Goal: Complete application form

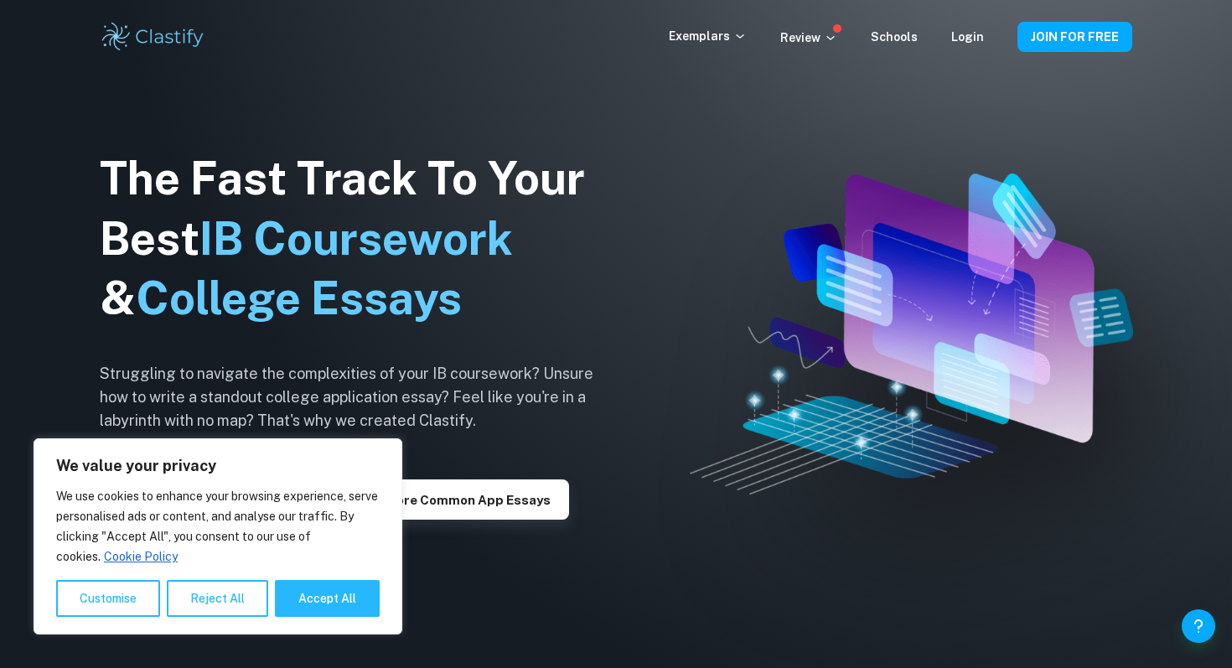
click at [809, 292] on img at bounding box center [911, 333] width 443 height 321
click at [351, 615] on button "Accept All" at bounding box center [327, 598] width 105 height 37
checkbox input "true"
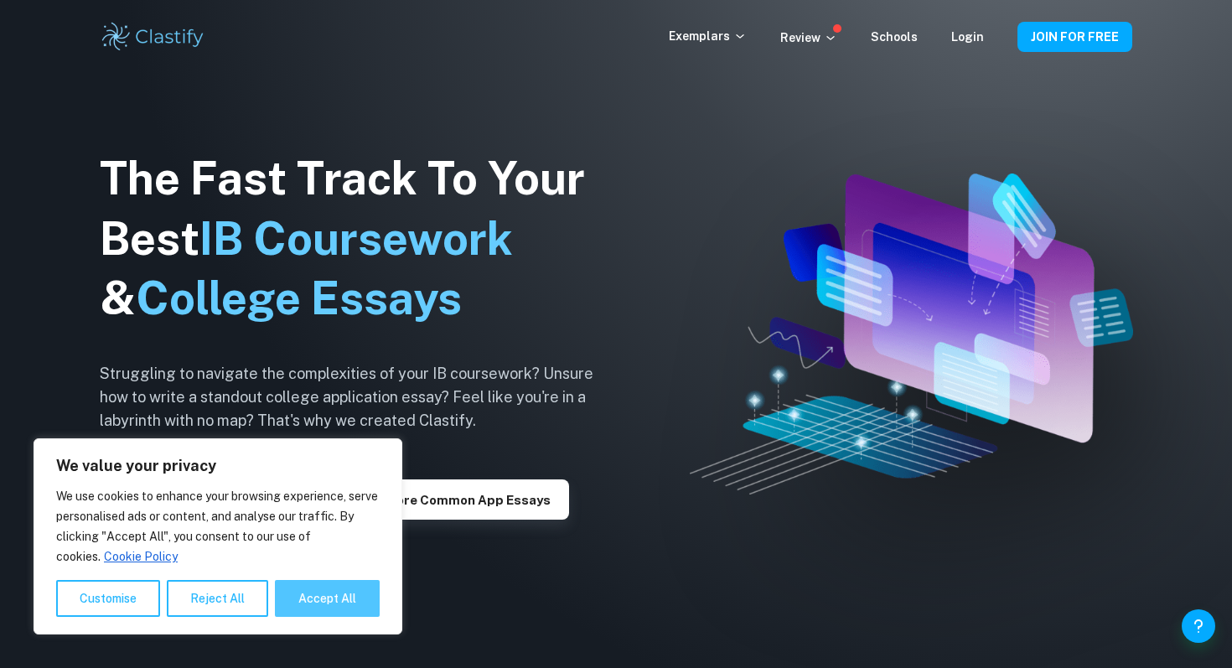
checkbox input "true"
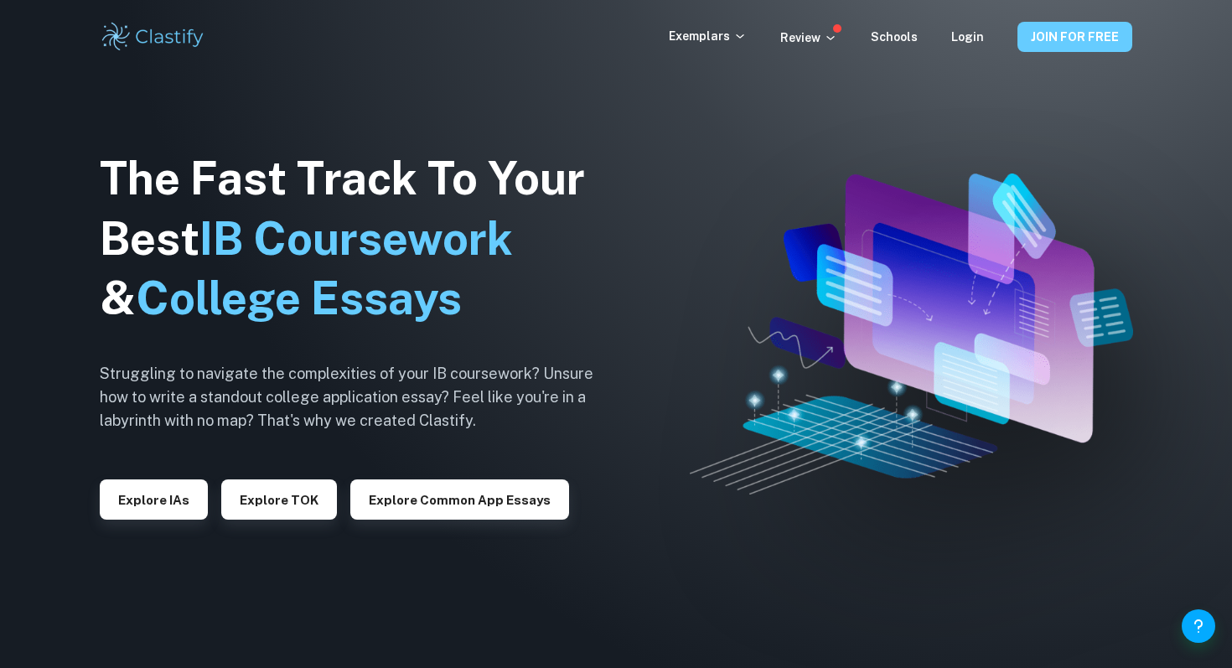
click at [1058, 40] on button "JOIN FOR FREE" at bounding box center [1074, 37] width 115 height 30
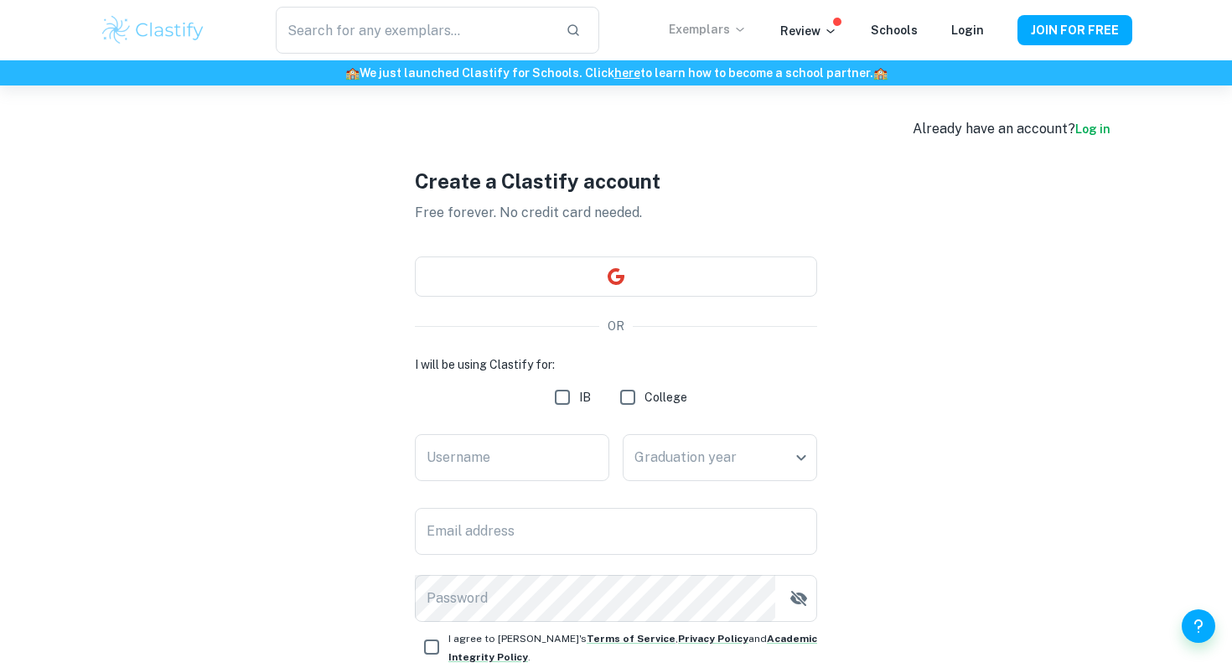
click at [717, 29] on p "Exemplars" at bounding box center [708, 29] width 78 height 18
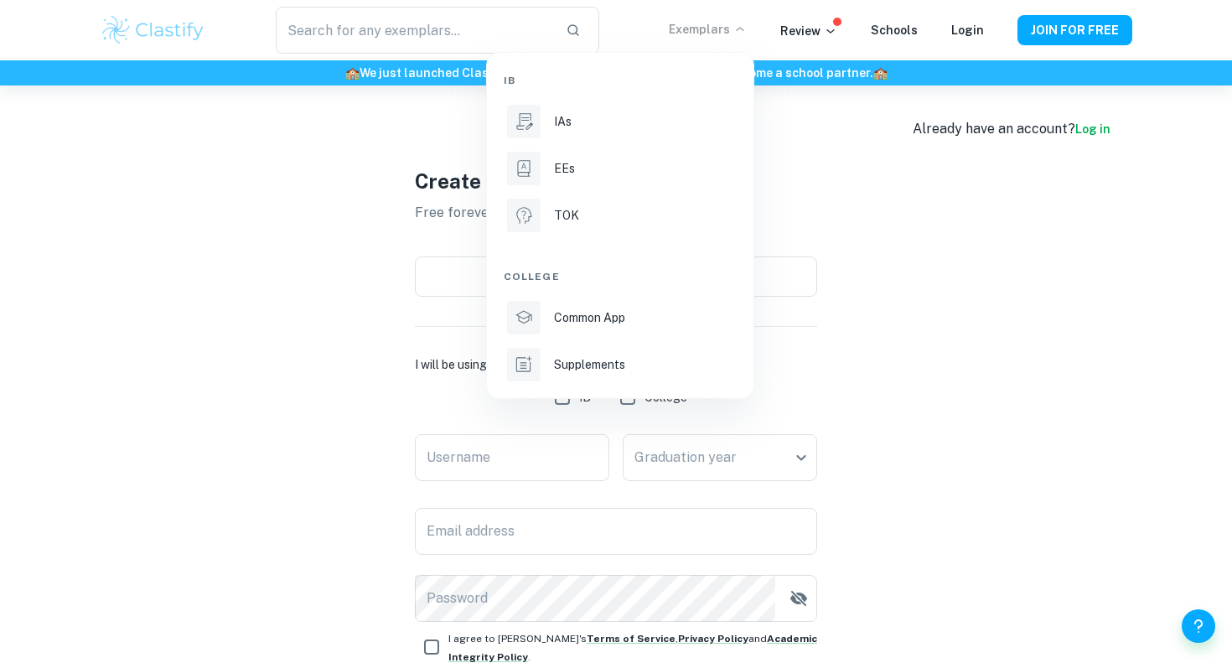
click at [986, 313] on div at bounding box center [616, 334] width 1232 height 668
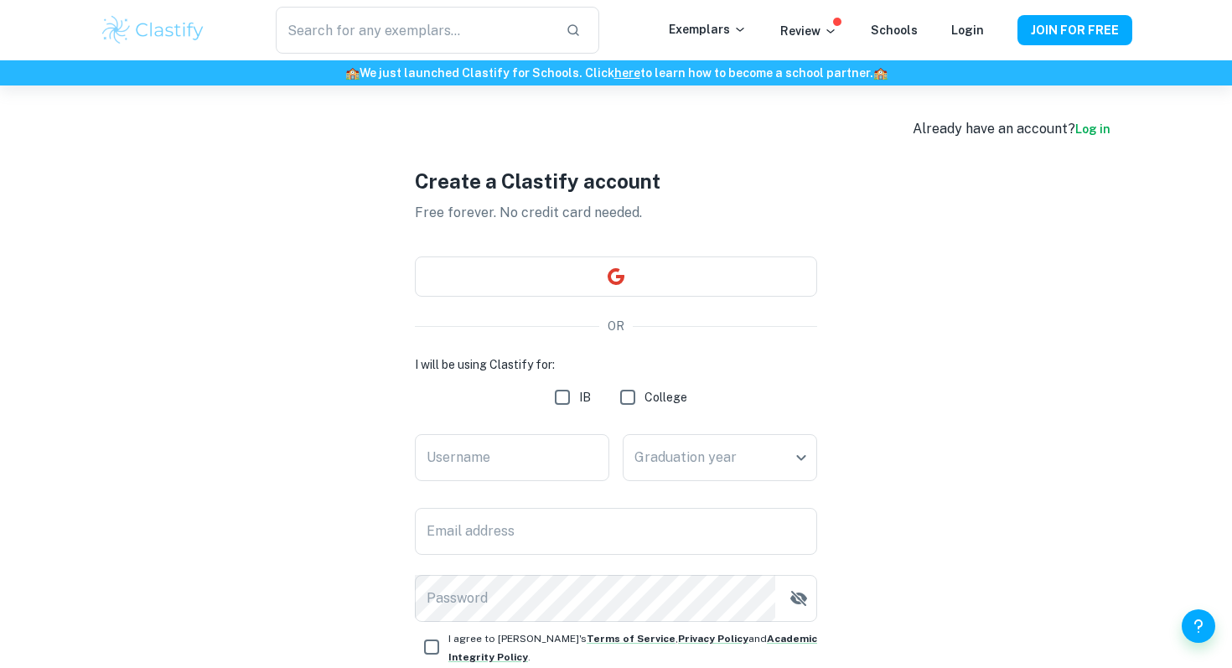
click at [1090, 134] on link "Log in" at bounding box center [1092, 128] width 35 height 13
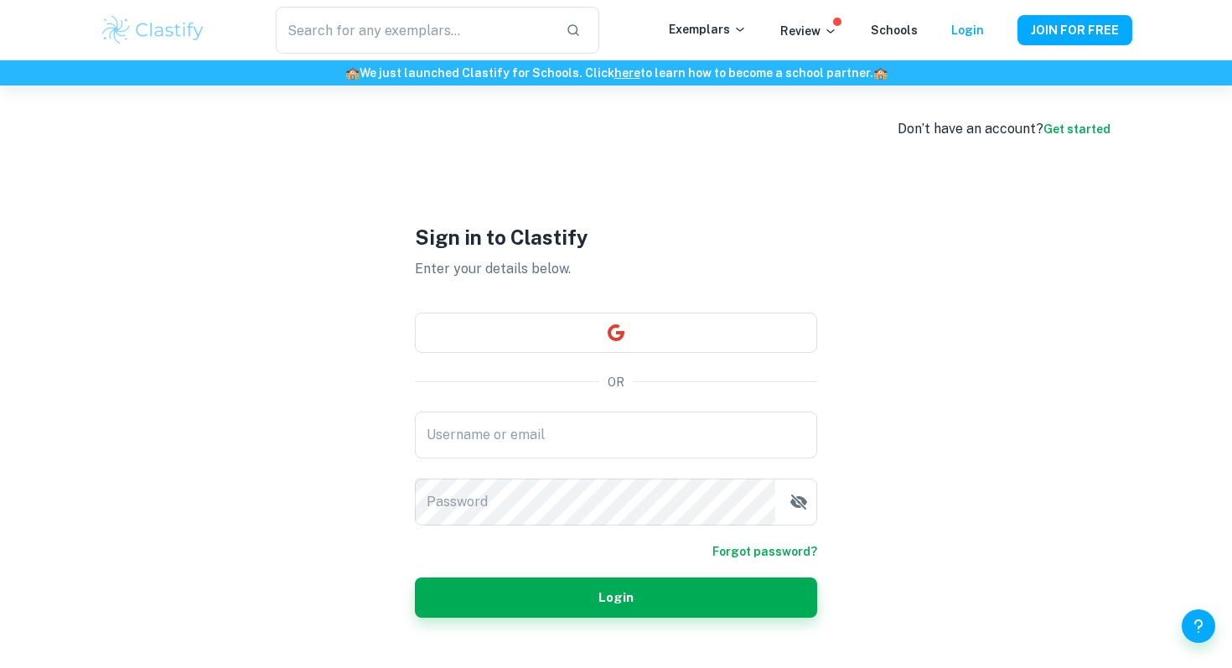
type input "[EMAIL_ADDRESS][DOMAIN_NAME]"
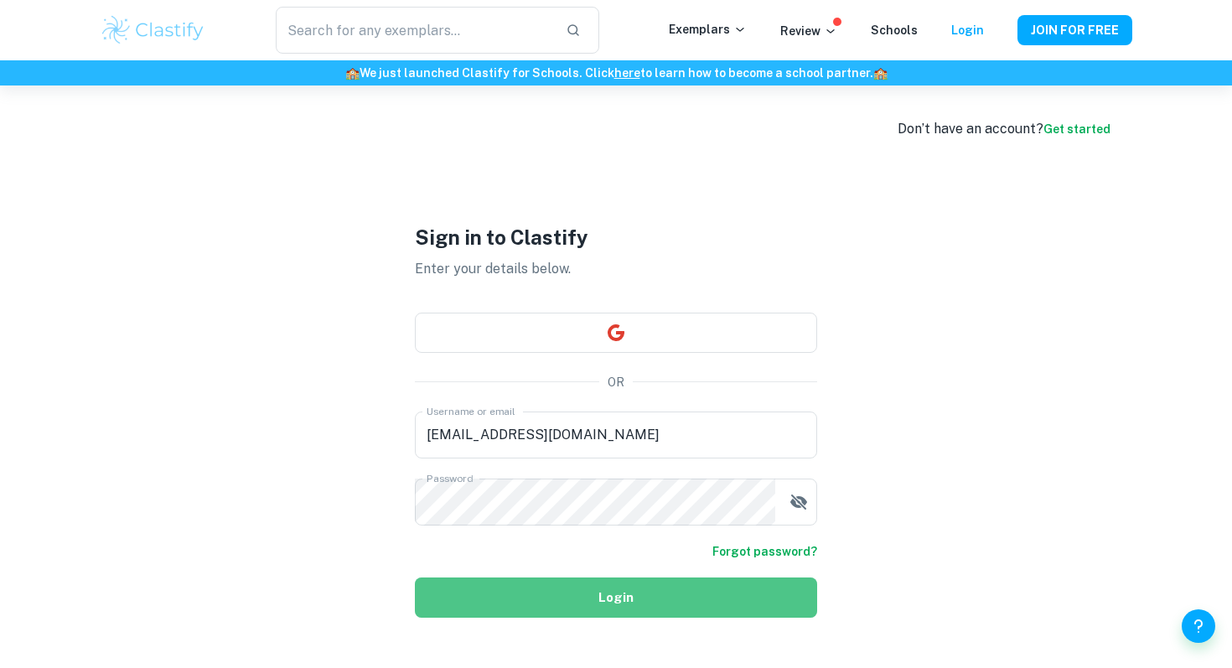
click at [624, 603] on button "Login" at bounding box center [616, 597] width 402 height 40
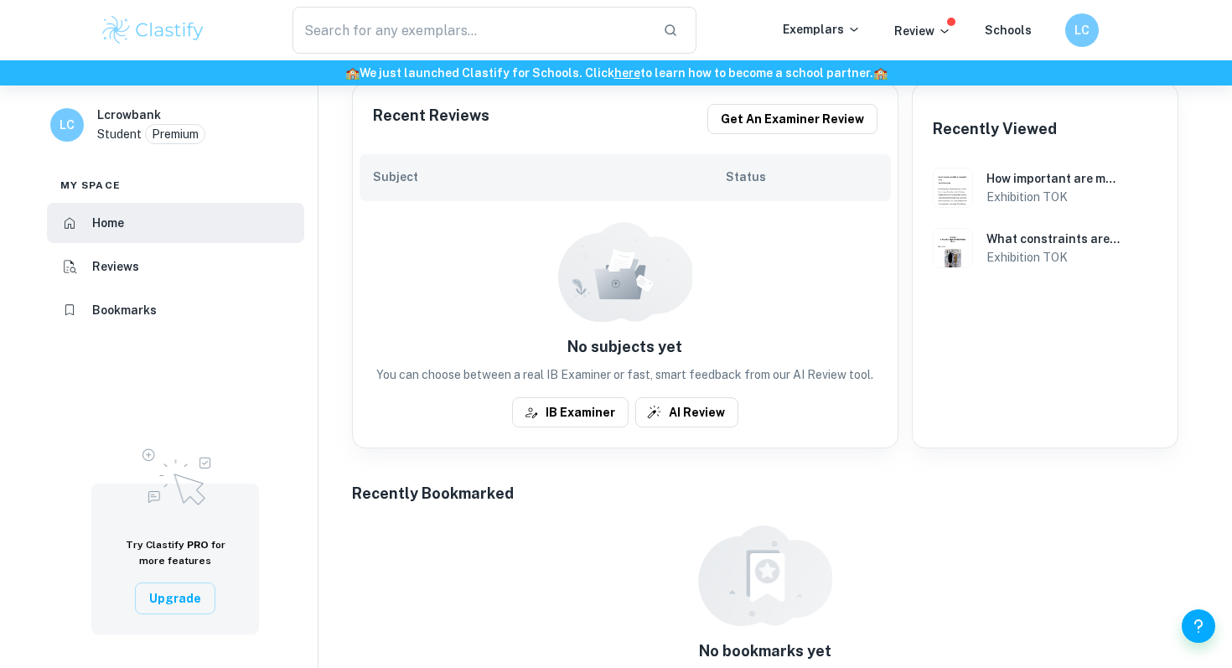
scroll to position [429, 0]
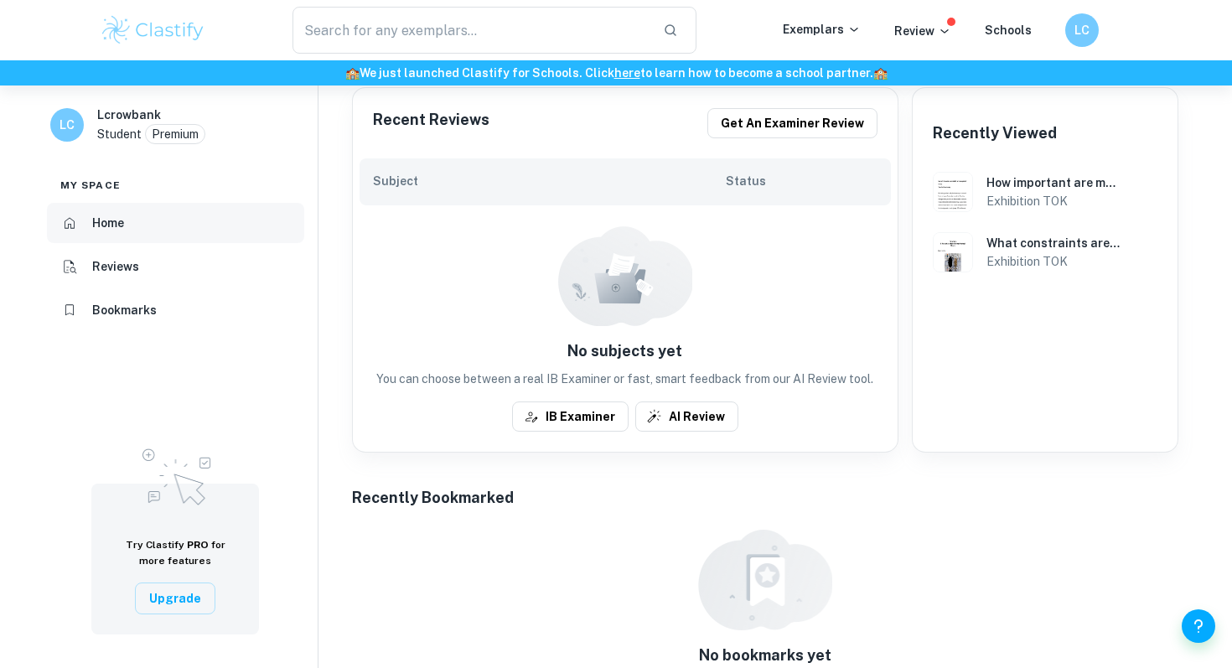
click at [116, 224] on h6 "Home" at bounding box center [108, 223] width 32 height 18
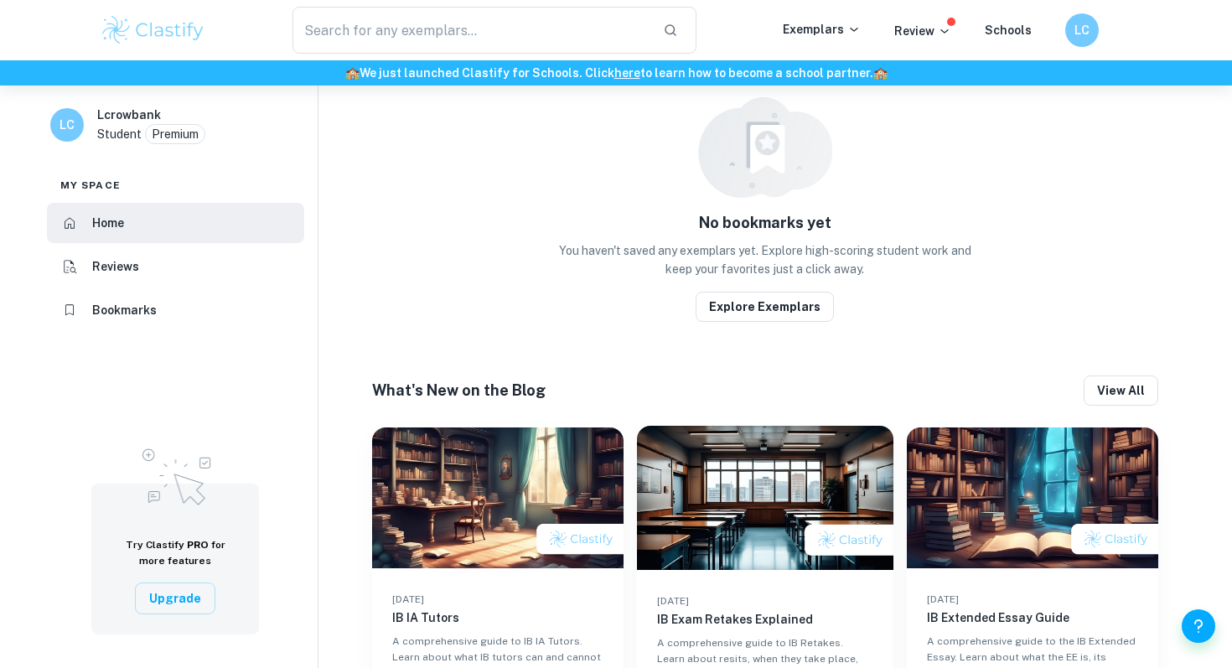
scroll to position [918, 0]
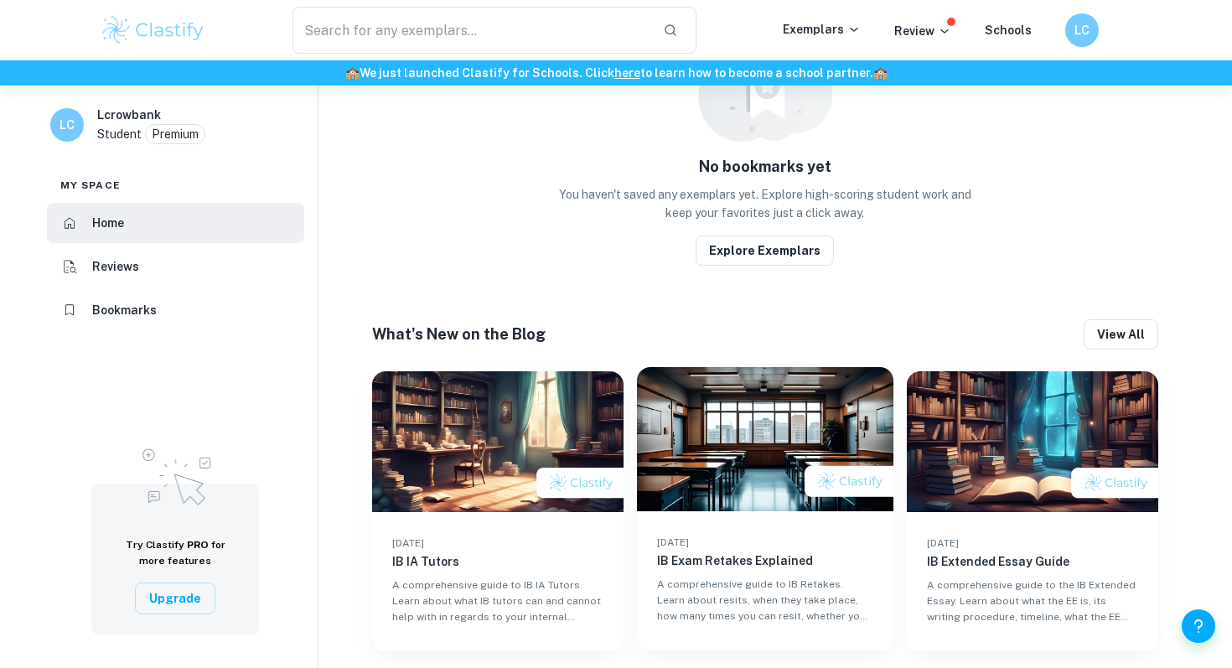
click at [753, 551] on h6 "IB Exam Retakes Explained" at bounding box center [765, 560] width 216 height 18
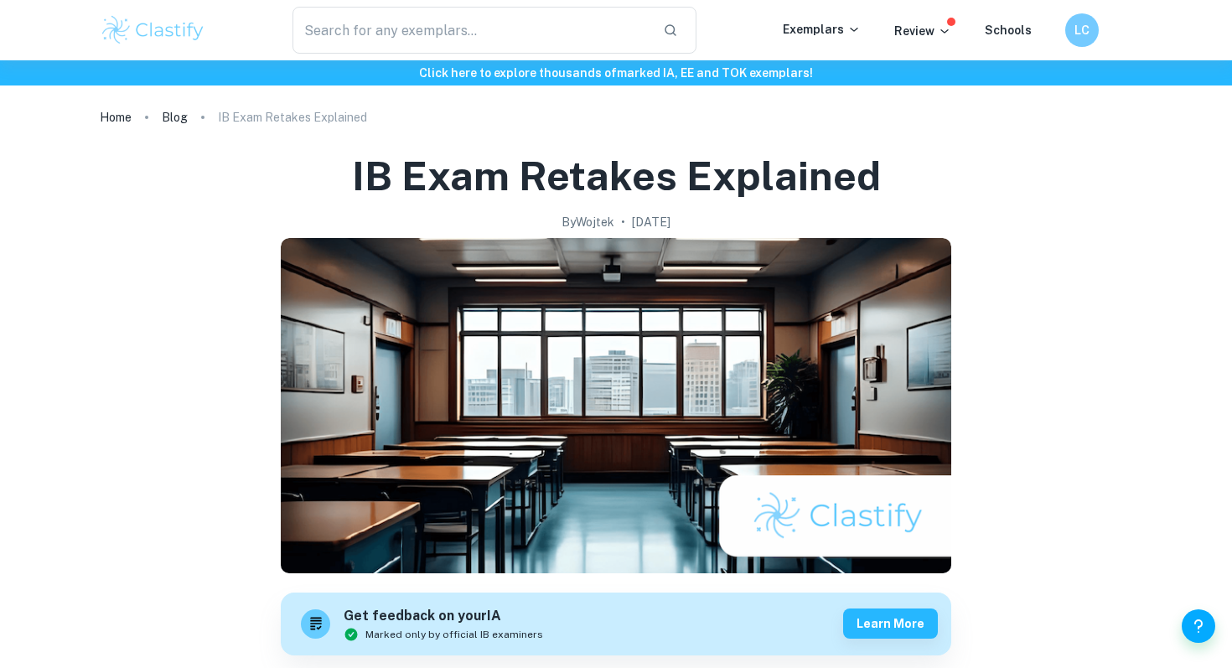
click at [1012, 22] on div "Schools" at bounding box center [1008, 30] width 47 height 20
click at [1013, 29] on link "Schools" at bounding box center [1008, 29] width 47 height 13
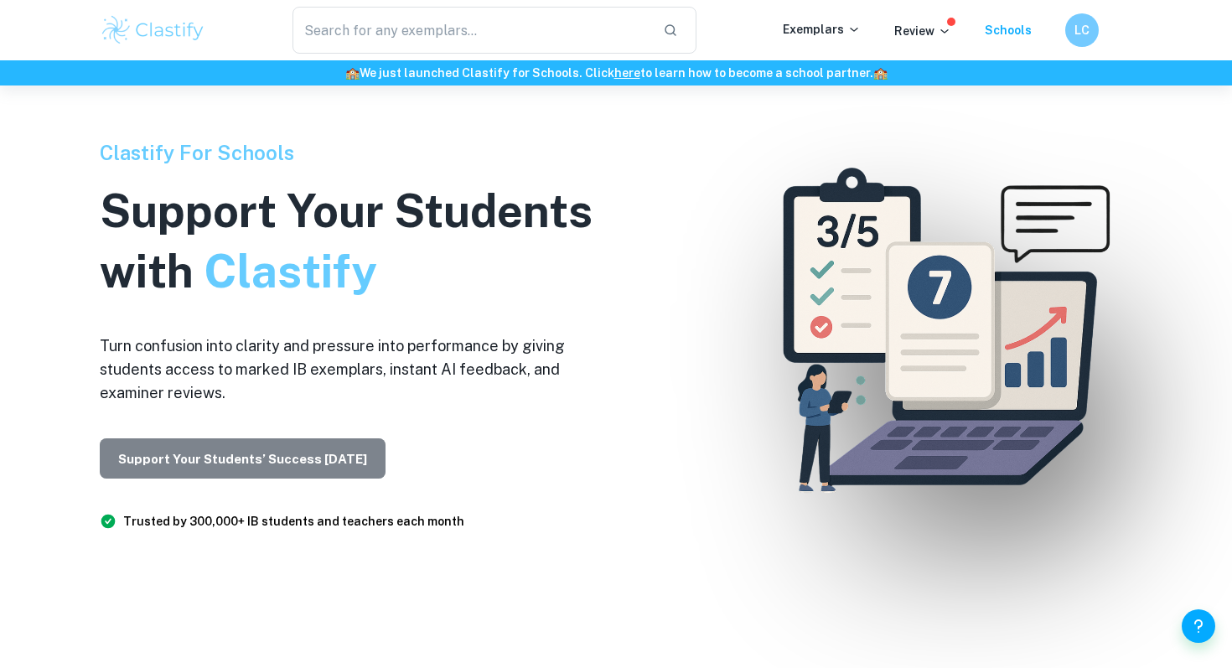
click at [275, 452] on button "Support Your Students’ Success [DATE]" at bounding box center [243, 458] width 286 height 40
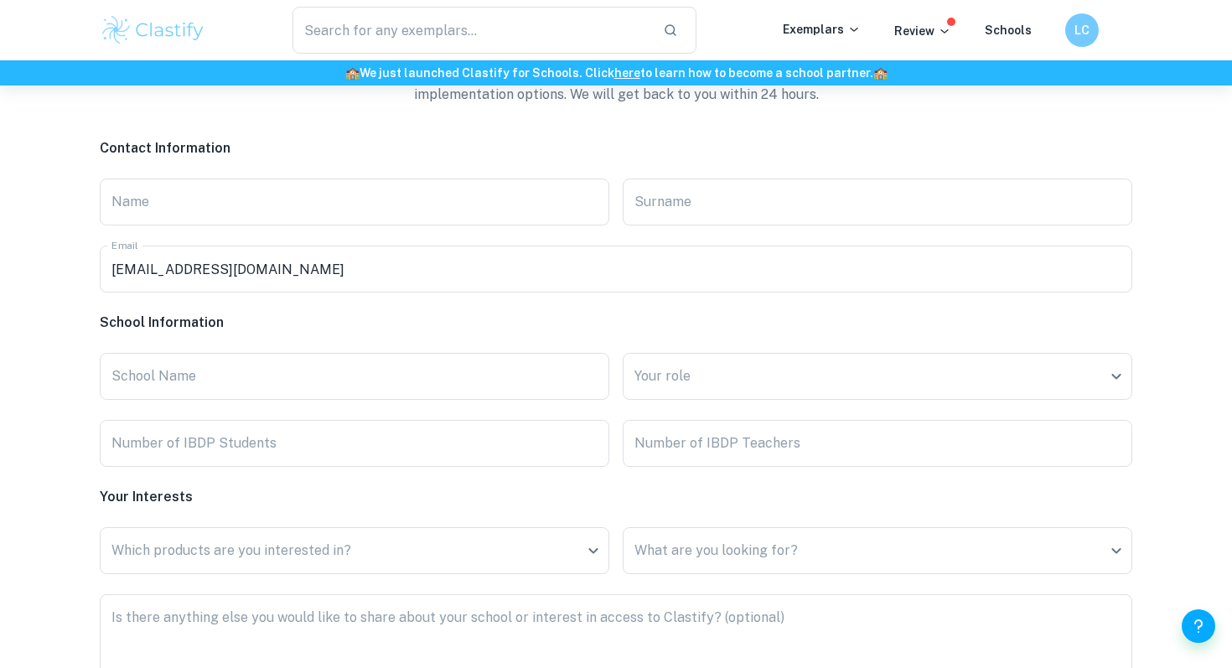
scroll to position [3923, 0]
click at [231, 213] on input "Name" at bounding box center [355, 199] width 510 height 47
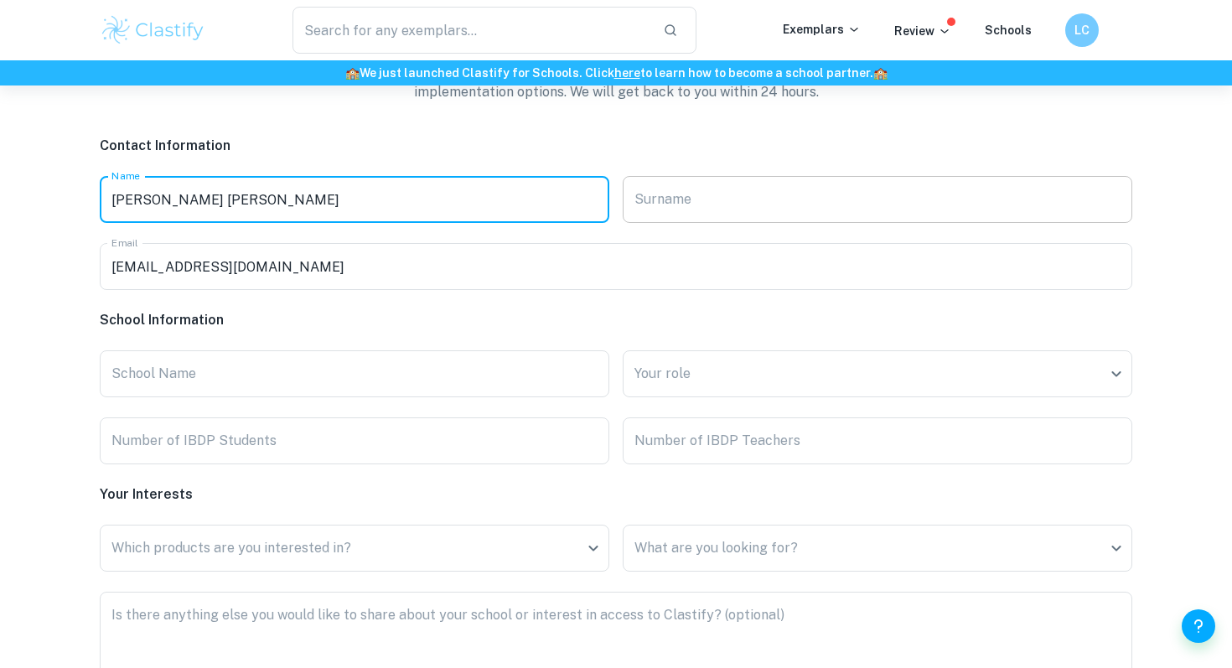
type input "[PERSON_NAME] [PERSON_NAME]"
click at [670, 206] on input "Surname" at bounding box center [878, 199] width 510 height 47
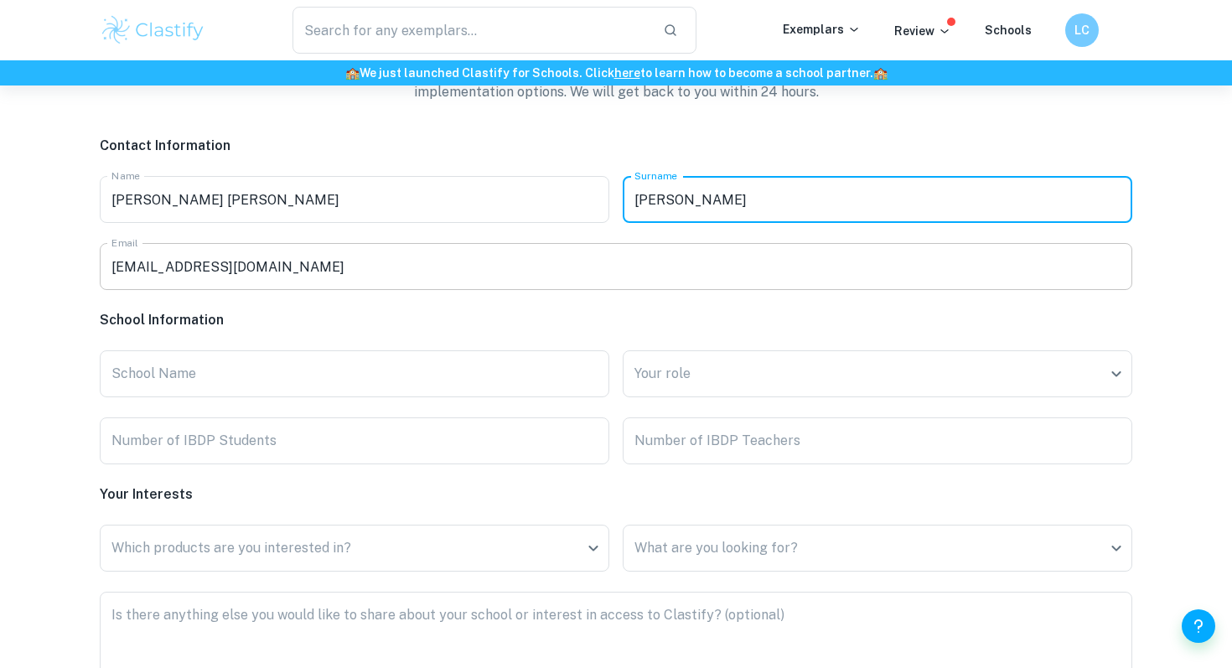
type input "[PERSON_NAME]"
click at [379, 265] on input "[EMAIL_ADDRESS][DOMAIN_NAME]" at bounding box center [616, 266] width 1032 height 47
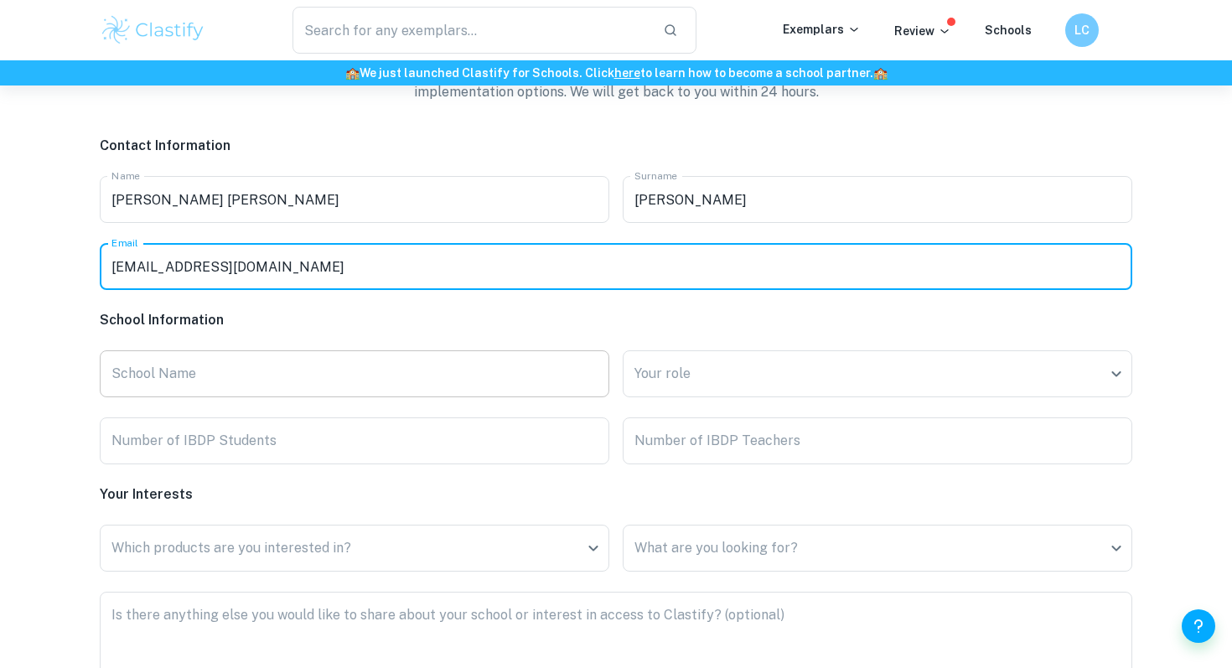
type input "[EMAIL_ADDRESS][DOMAIN_NAME]"
click at [247, 367] on input "School Name" at bounding box center [355, 373] width 510 height 47
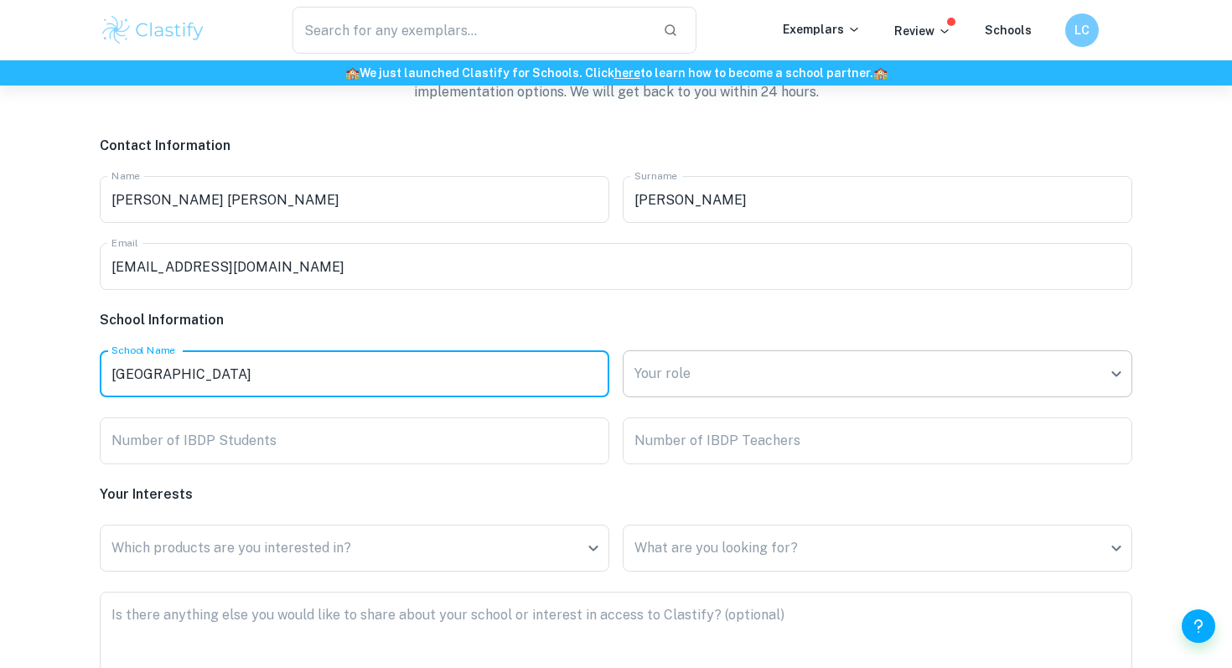
type input "[GEOGRAPHIC_DATA]"
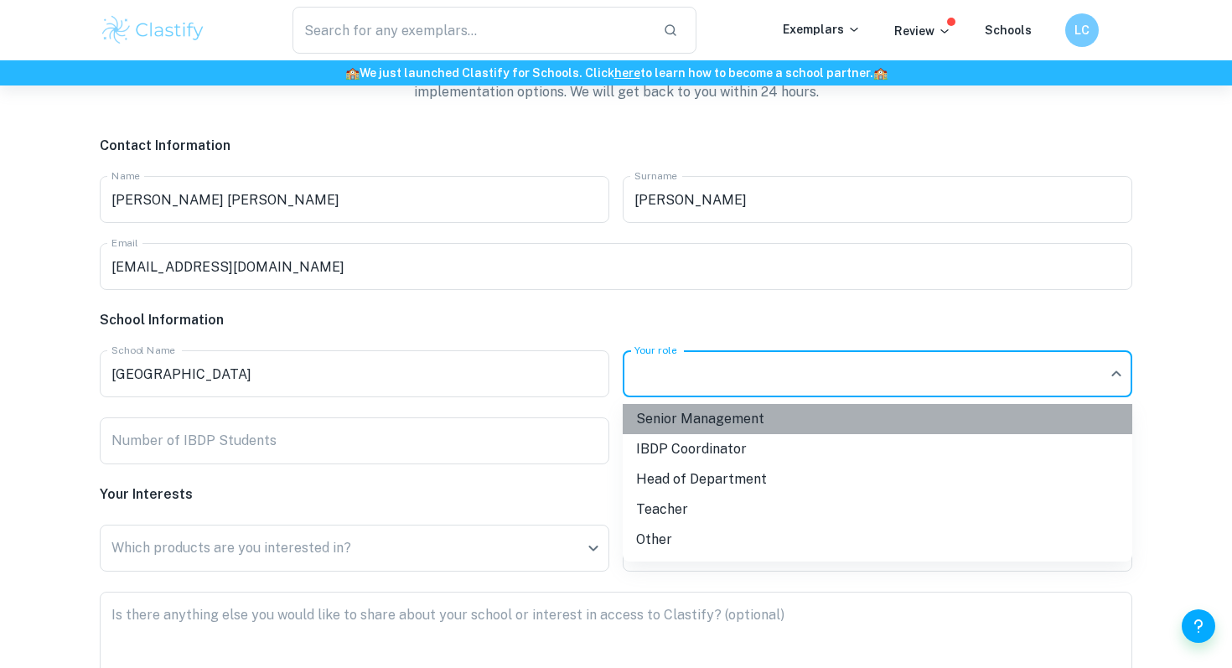
click at [695, 422] on li "Senior Management" at bounding box center [878, 419] width 510 height 30
type input "Senior Management"
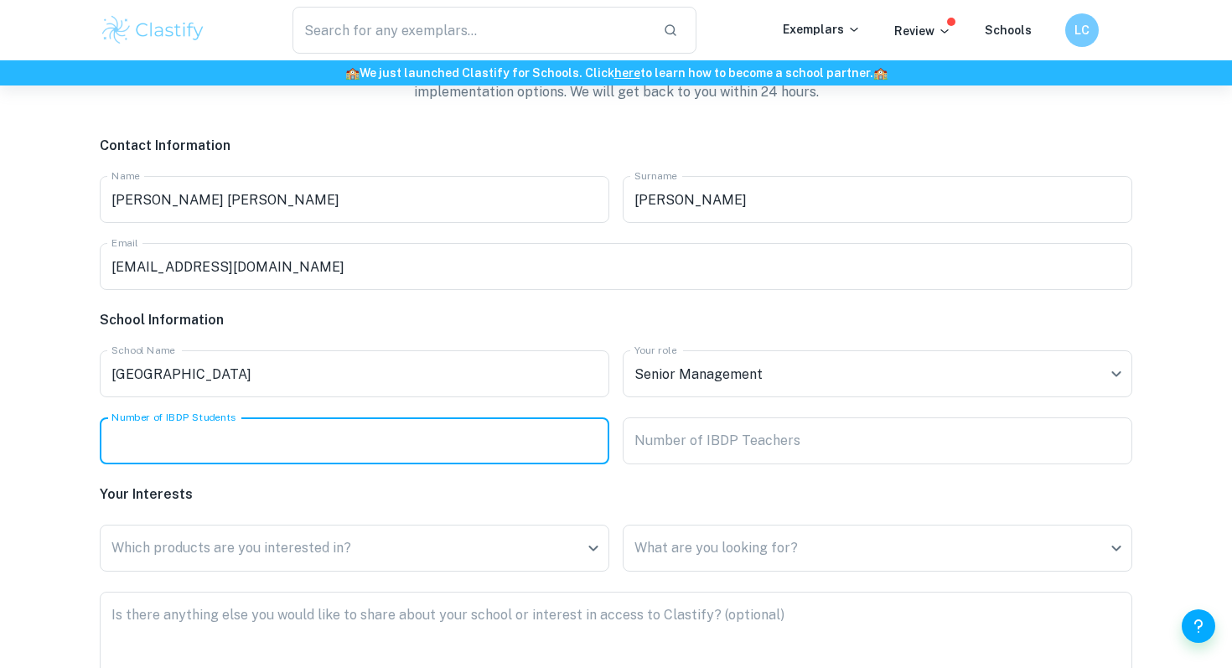
click at [240, 442] on input "Number of IBDP Students" at bounding box center [355, 440] width 510 height 47
type input "75"
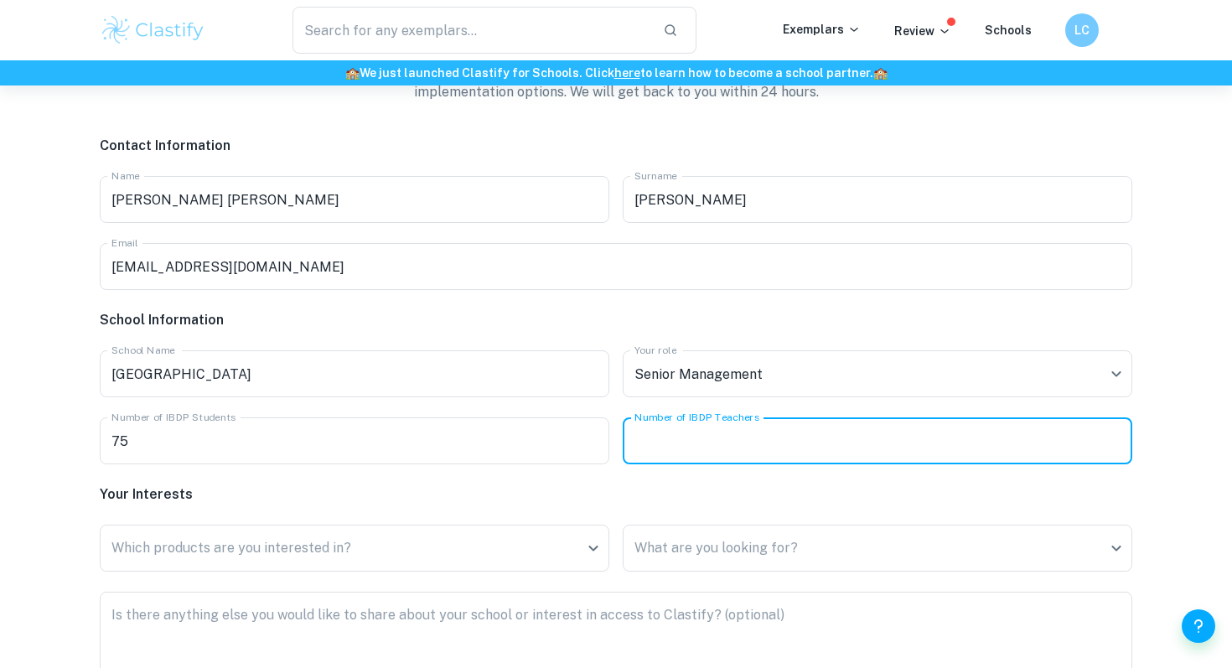
click at [680, 450] on input "Number of IBDP Teachers" at bounding box center [878, 440] width 510 height 47
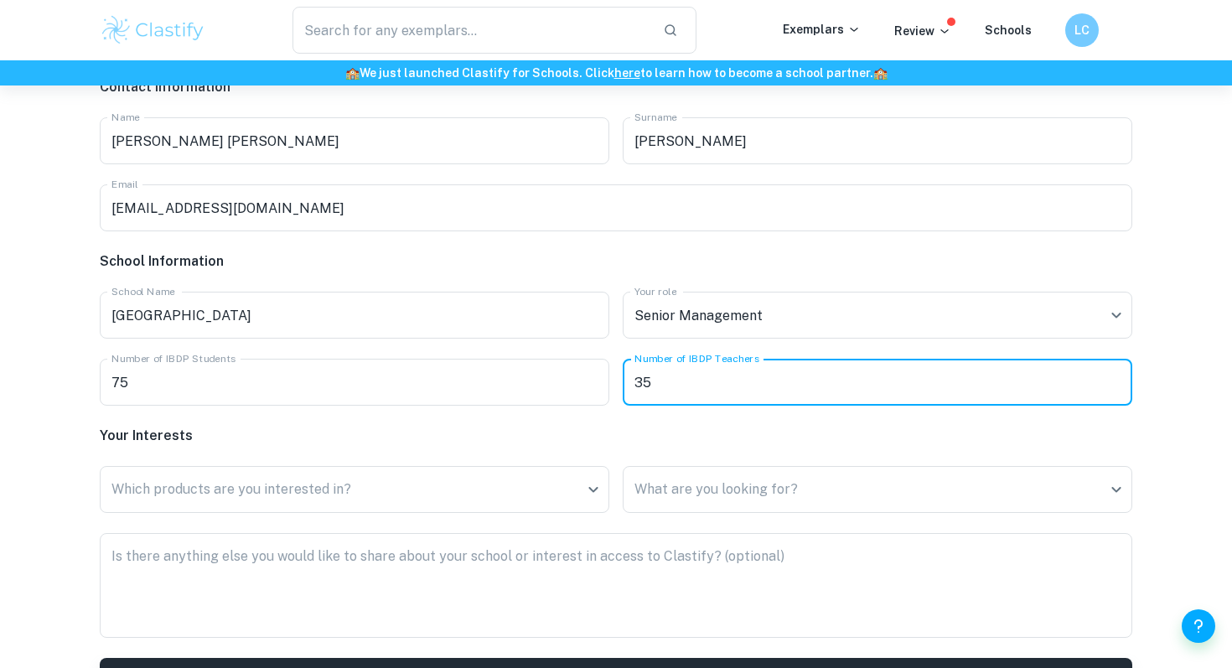
scroll to position [3993, 0]
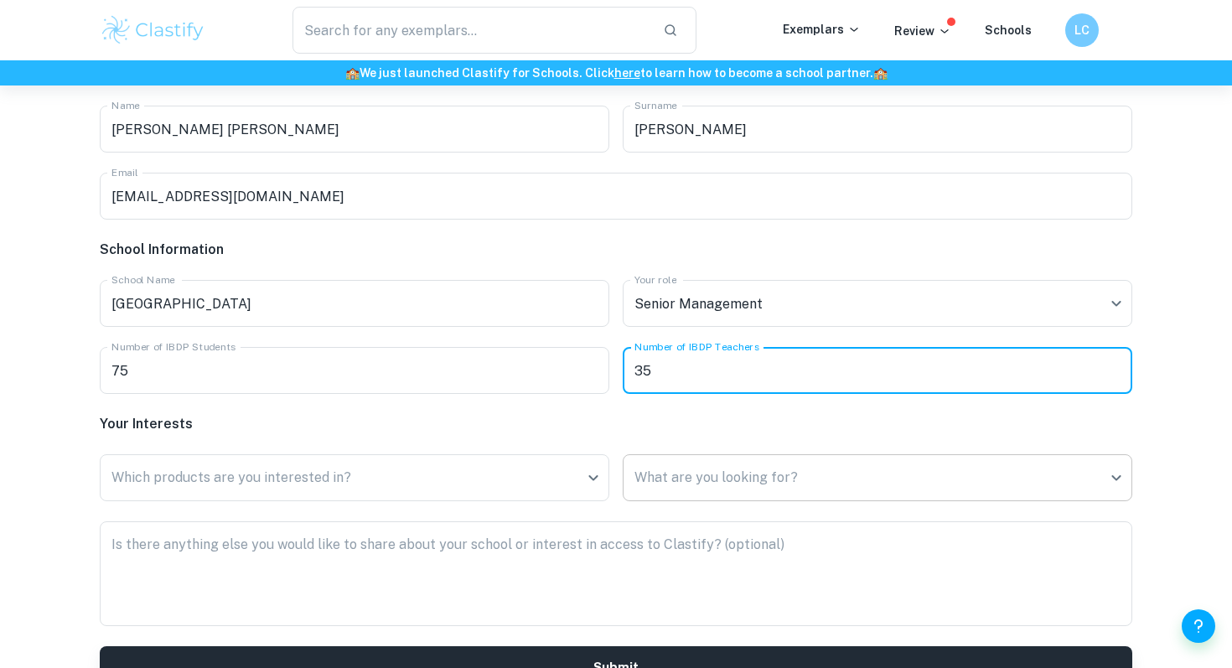
type input "35"
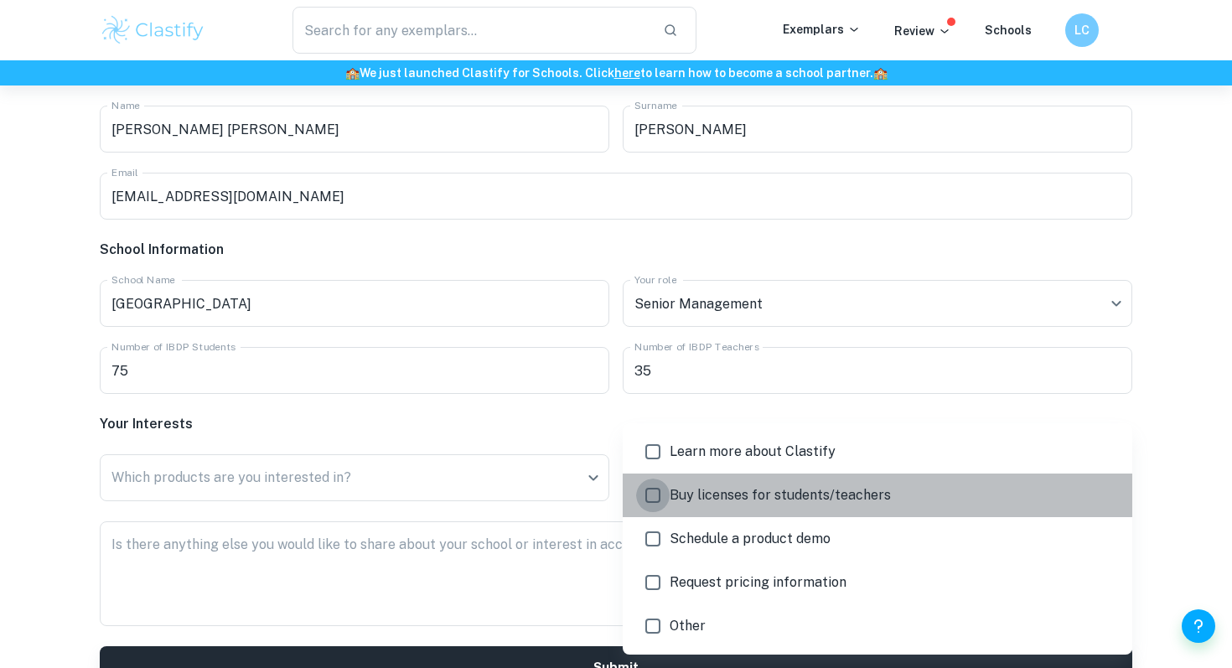
click at [660, 498] on input "checkbox" at bounding box center [653, 496] width 34 height 34
checkbox input "true"
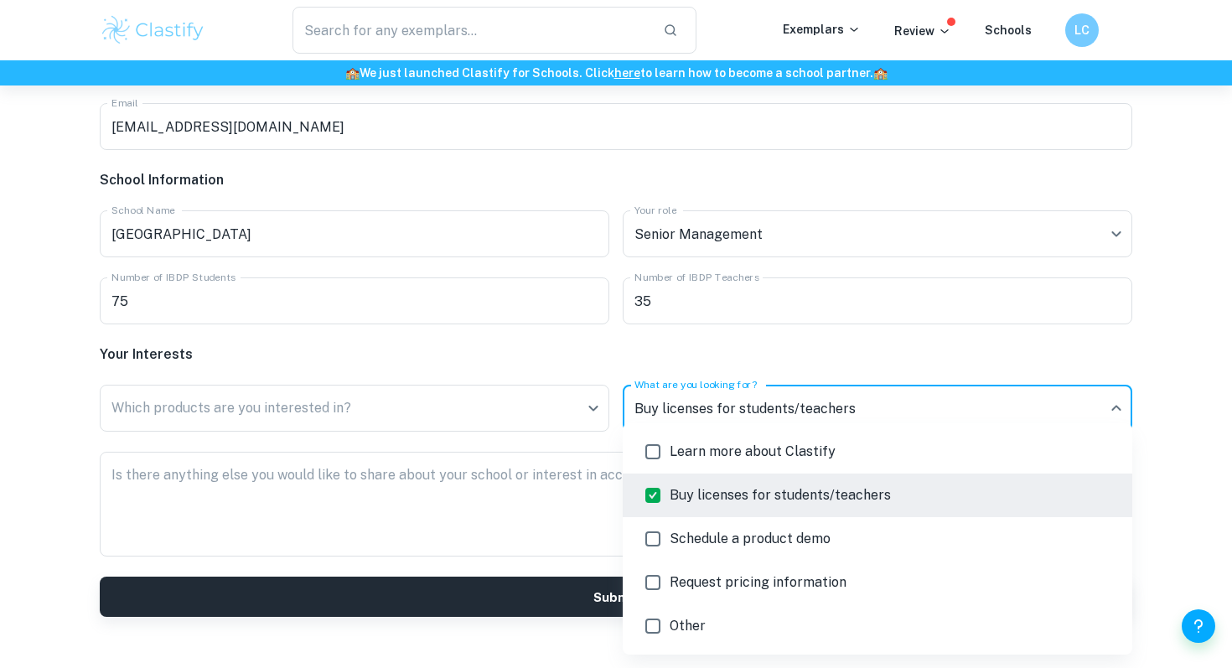
scroll to position [4067, 0]
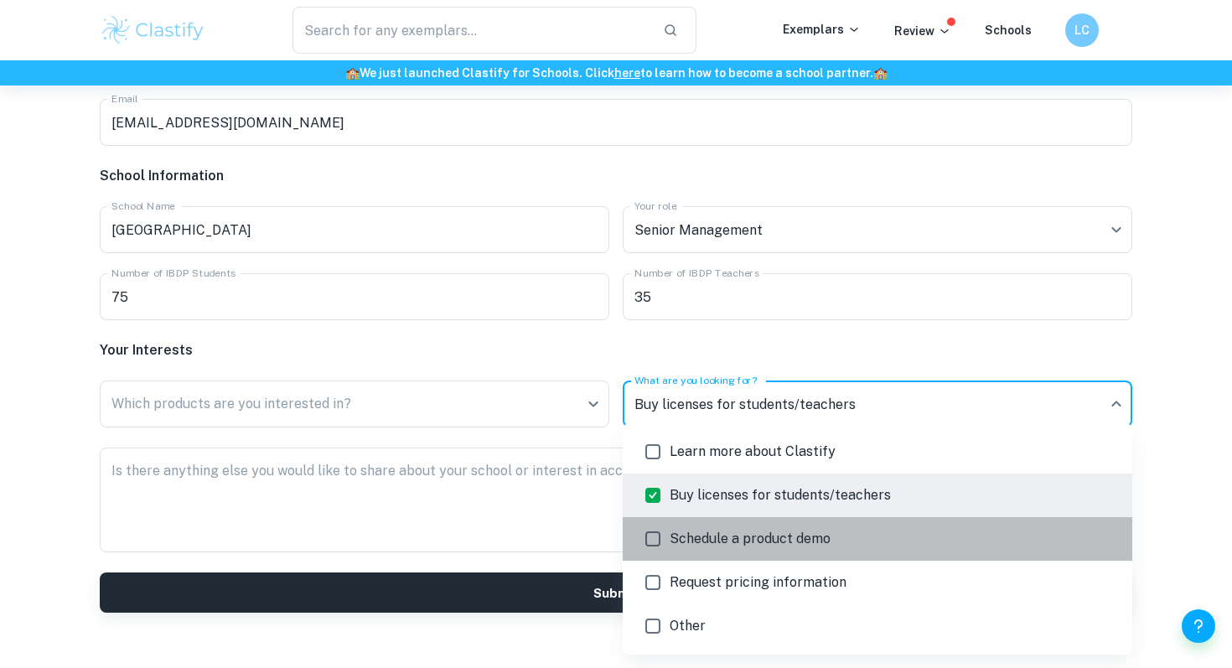
click at [743, 551] on li "Schedule a product demo" at bounding box center [878, 539] width 510 height 44
type input "buy,demo"
checkbox input "true"
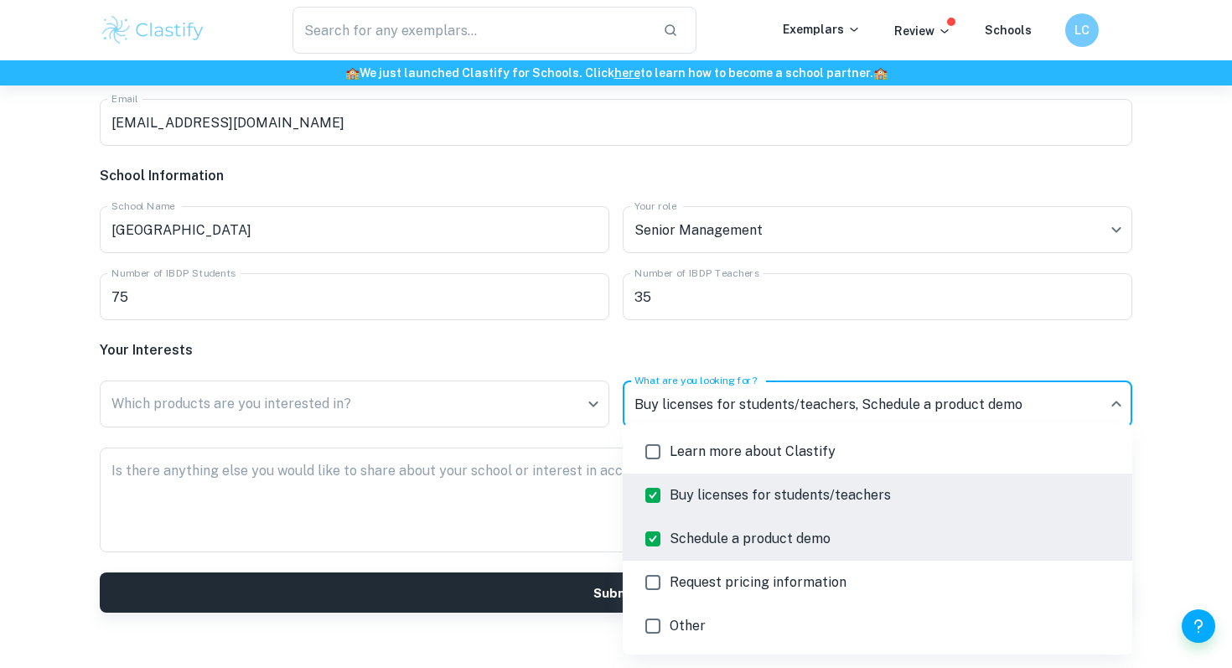
click at [408, 405] on div at bounding box center [616, 334] width 1232 height 668
